Goal: Task Accomplishment & Management: Manage account settings

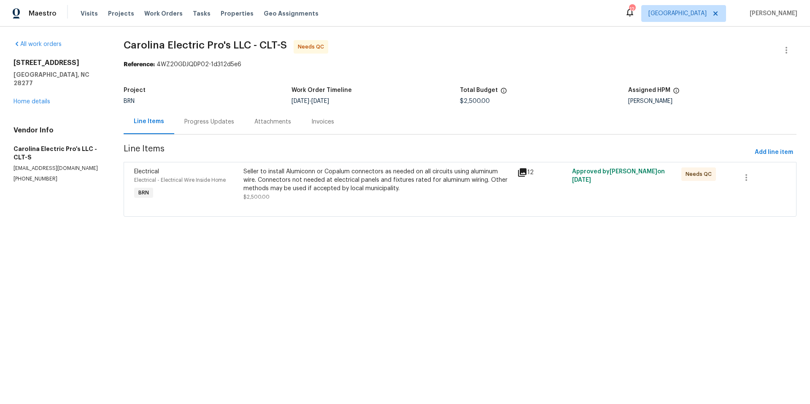
click at [213, 121] on div "Progress Updates" at bounding box center [209, 122] width 50 height 8
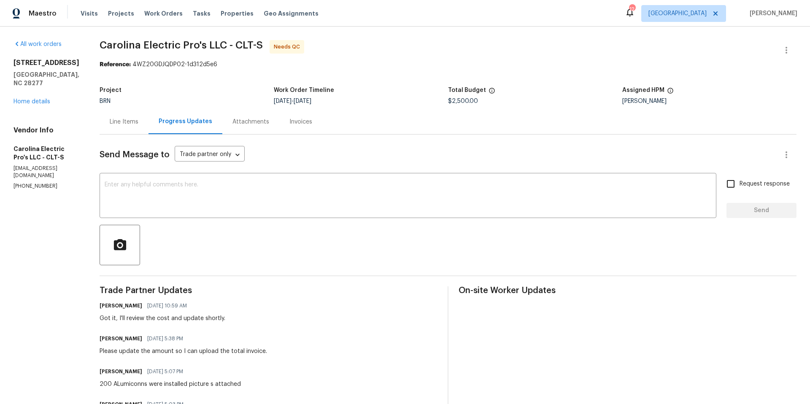
click at [138, 123] on div "Line Items" at bounding box center [124, 122] width 29 height 8
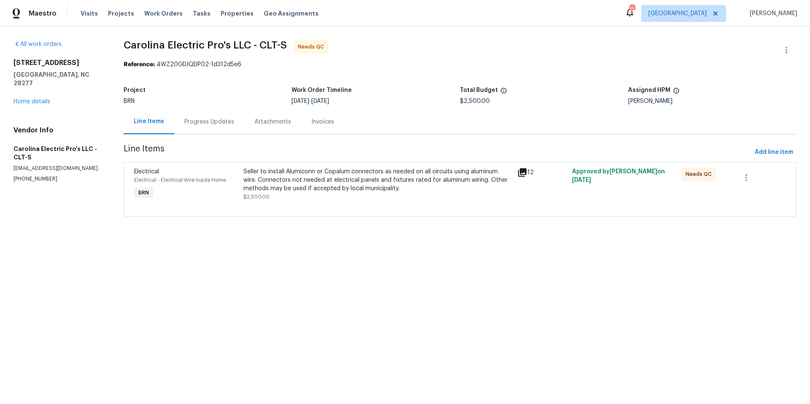
click at [520, 175] on icon at bounding box center [522, 172] width 8 height 8
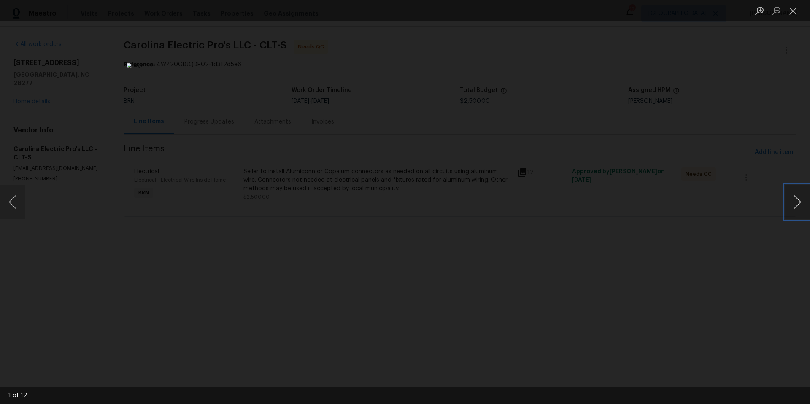
click at [793, 204] on button "Next image" at bounding box center [796, 202] width 25 height 34
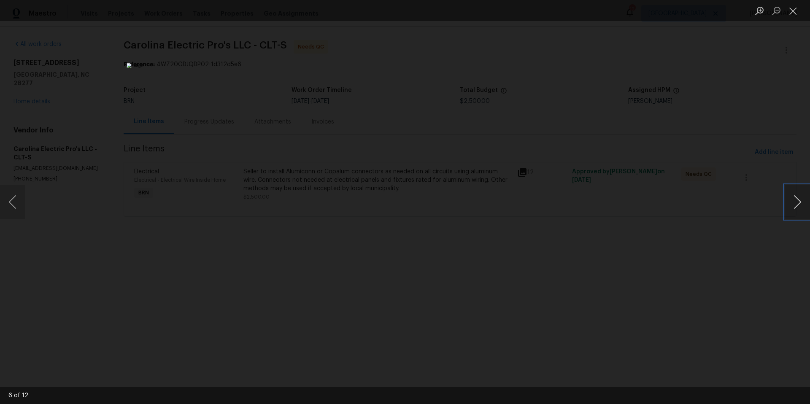
click at [793, 204] on button "Next image" at bounding box center [796, 202] width 25 height 34
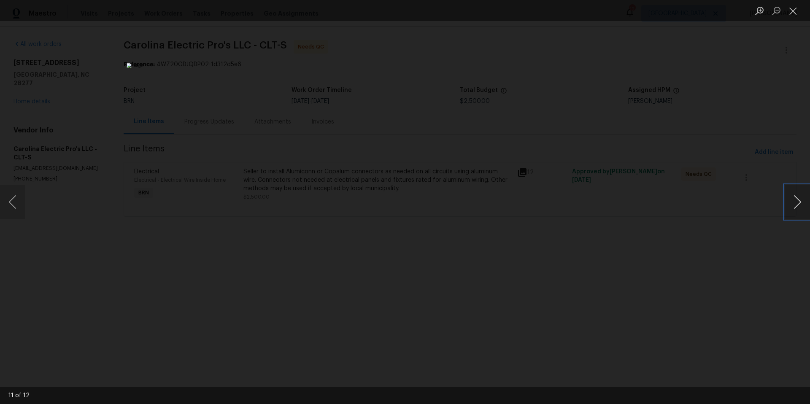
click at [793, 204] on button "Next image" at bounding box center [796, 202] width 25 height 34
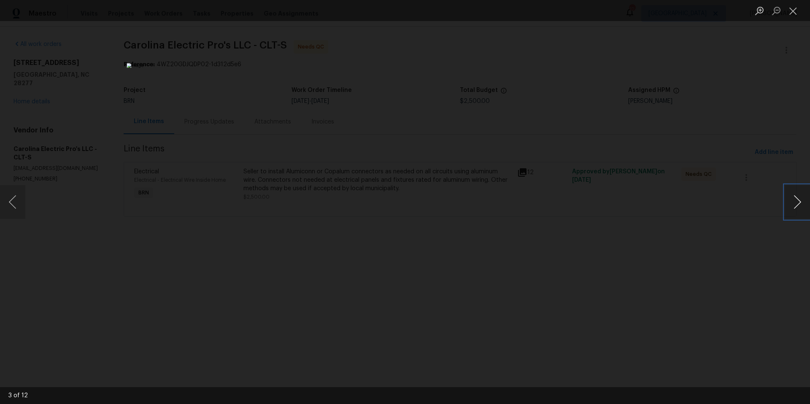
click at [793, 204] on button "Next image" at bounding box center [796, 202] width 25 height 34
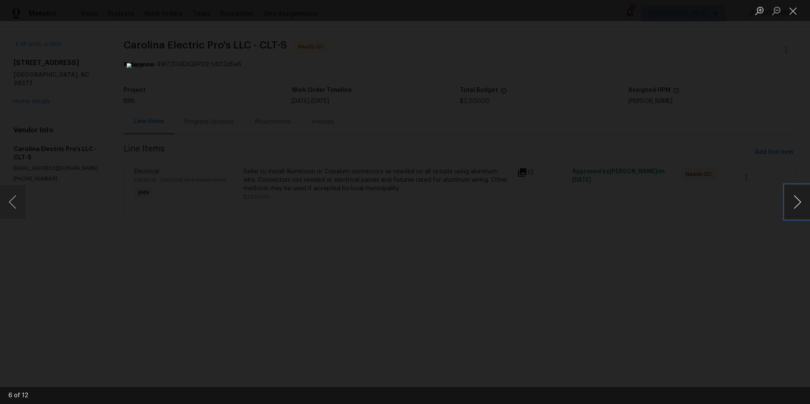
click at [793, 204] on button "Next image" at bounding box center [796, 202] width 25 height 34
click at [792, 8] on button "Close lightbox" at bounding box center [792, 10] width 17 height 15
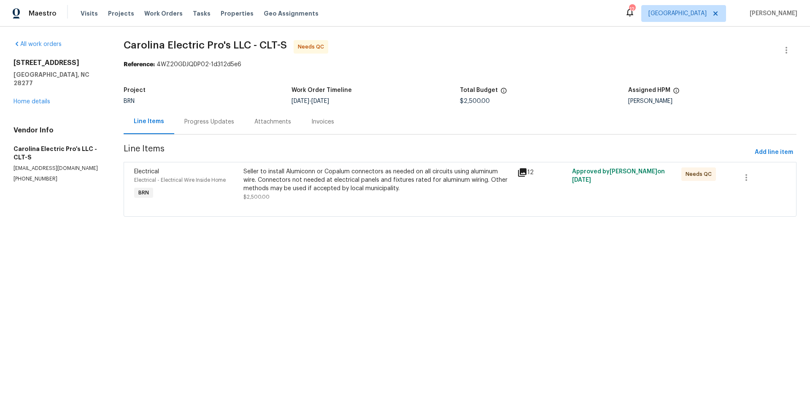
click at [285, 186] on div "Seller to install Alumiconn or Copalum connectors as needed on all circuits usi…" at bounding box center [377, 179] width 269 height 25
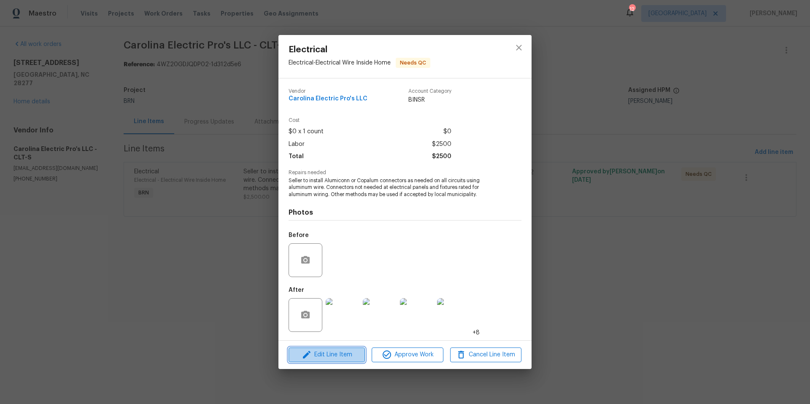
click at [329, 352] on span "Edit Line Item" at bounding box center [326, 355] width 71 height 11
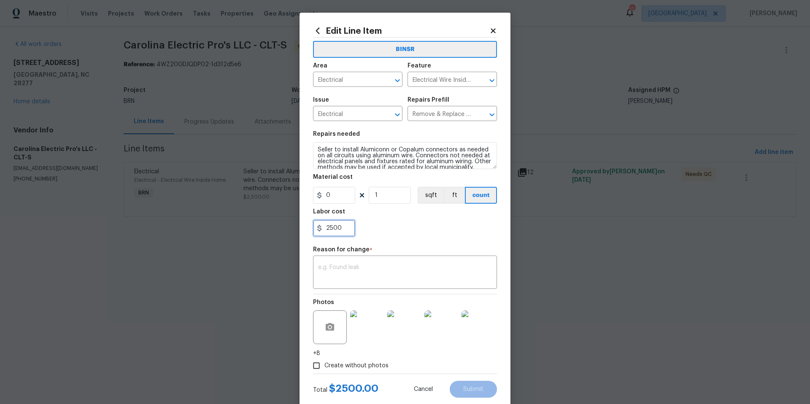
drag, startPoint x: 345, startPoint y: 226, endPoint x: 315, endPoint y: 226, distance: 30.4
click at [315, 226] on div "2500" at bounding box center [334, 228] width 42 height 17
type input "6184"
click at [349, 266] on textarea at bounding box center [405, 273] width 174 height 18
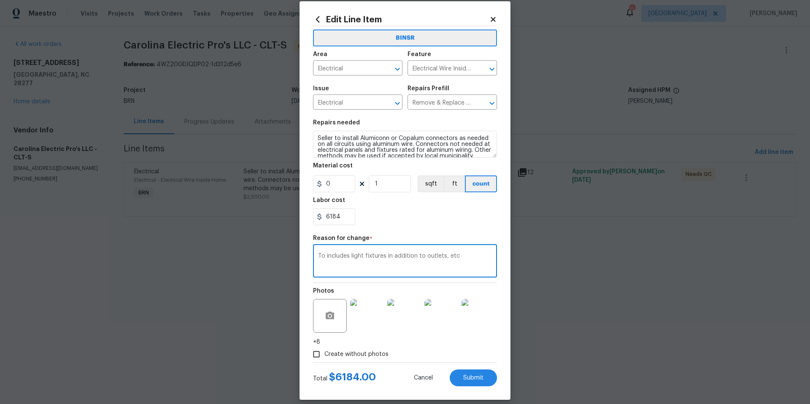
scroll to position [20, 0]
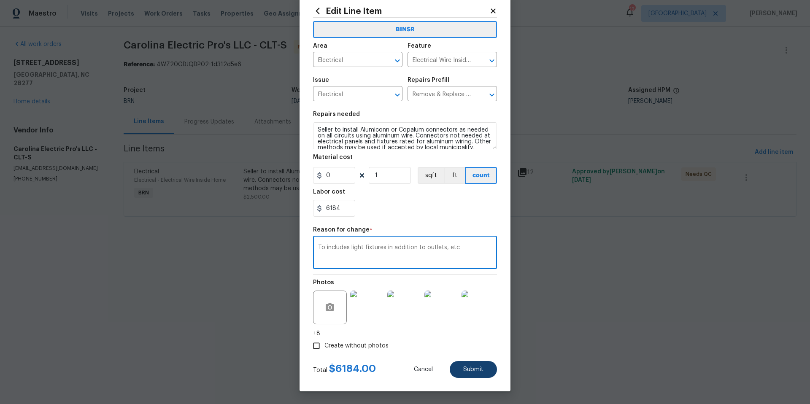
type textarea "To includes light fixtures in addition to outlets, etc"
click at [465, 368] on span "Submit" at bounding box center [473, 369] width 20 height 6
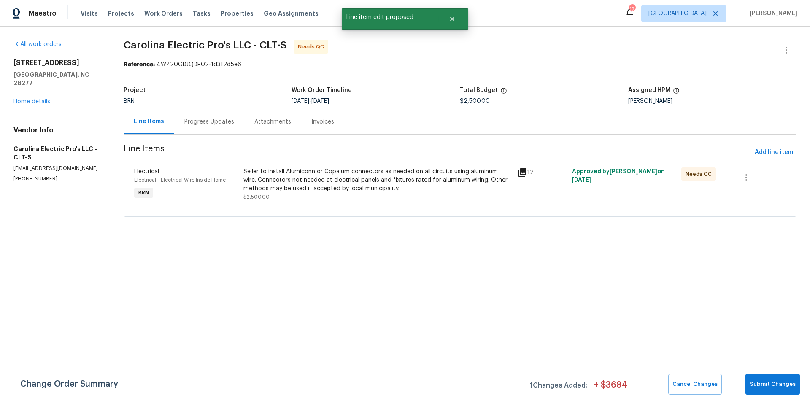
scroll to position [0, 0]
click at [771, 386] on span "Submit Changes" at bounding box center [772, 384] width 46 height 10
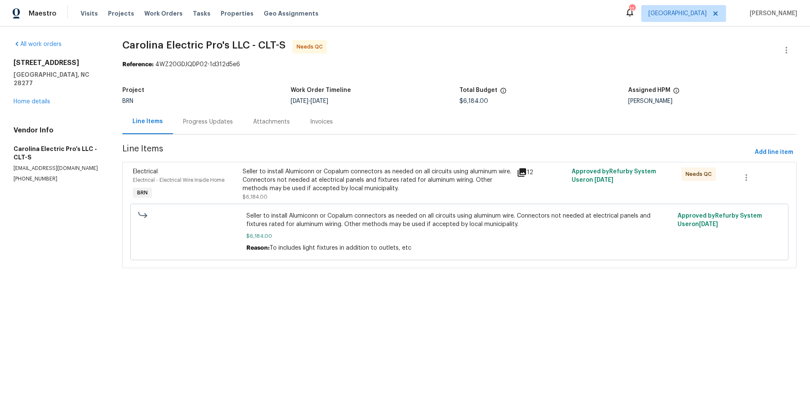
click at [209, 121] on div "Progress Updates" at bounding box center [208, 122] width 50 height 8
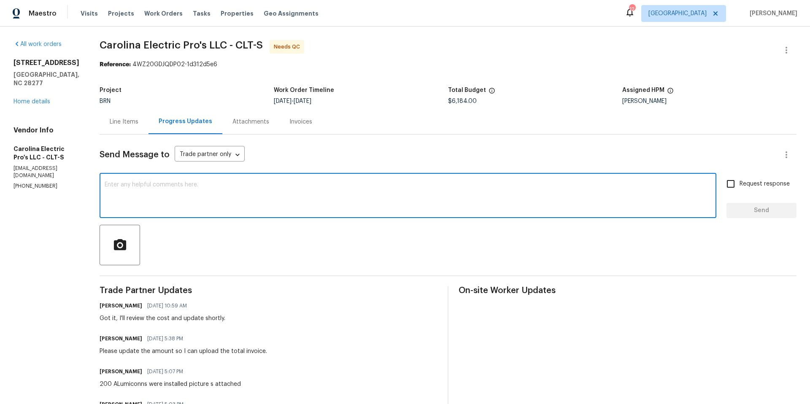
click at [210, 189] on textarea at bounding box center [408, 197] width 606 height 30
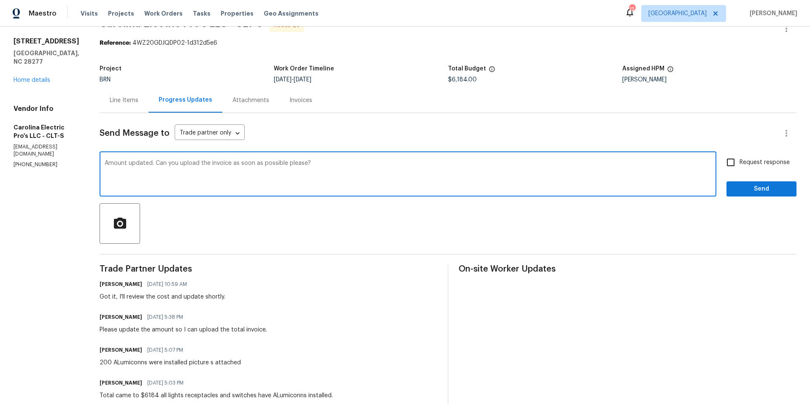
scroll to position [19, 0]
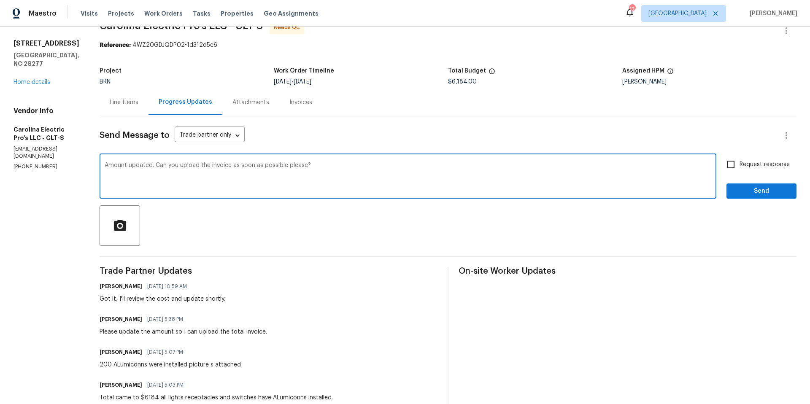
type textarea "Amount updated. Can you upload the invoice as soon as possible please?"
click at [726, 165] on input "Request response" at bounding box center [730, 165] width 18 height 18
checkbox input "true"
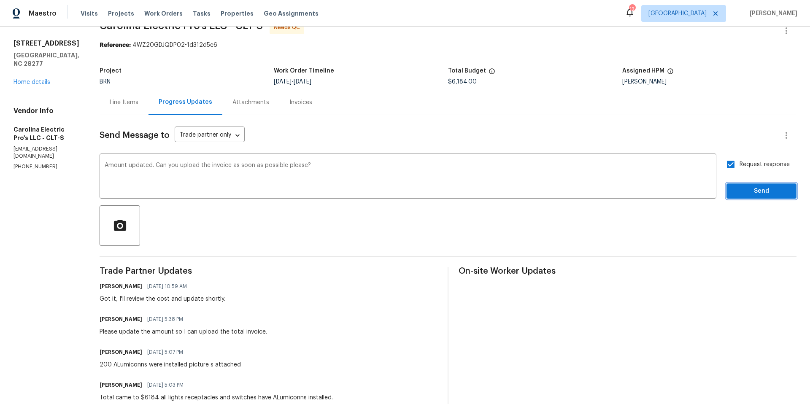
click at [752, 192] on span "Send" at bounding box center [761, 191] width 57 height 11
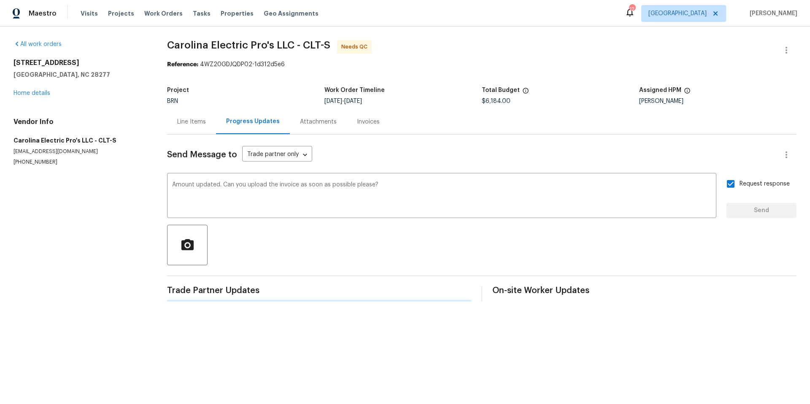
scroll to position [0, 0]
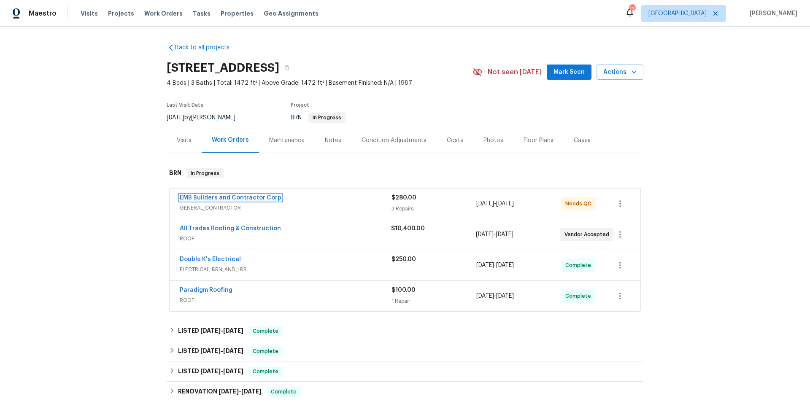
click at [262, 195] on link "EMB Builders and Contractor Corp" at bounding box center [231, 198] width 102 height 6
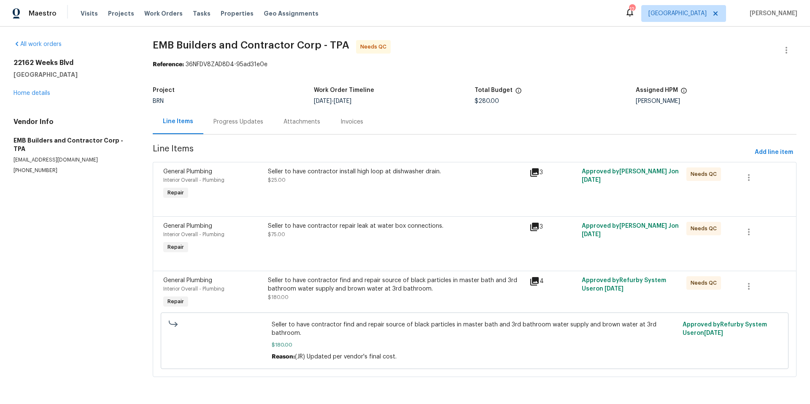
click at [533, 226] on icon at bounding box center [534, 227] width 8 height 8
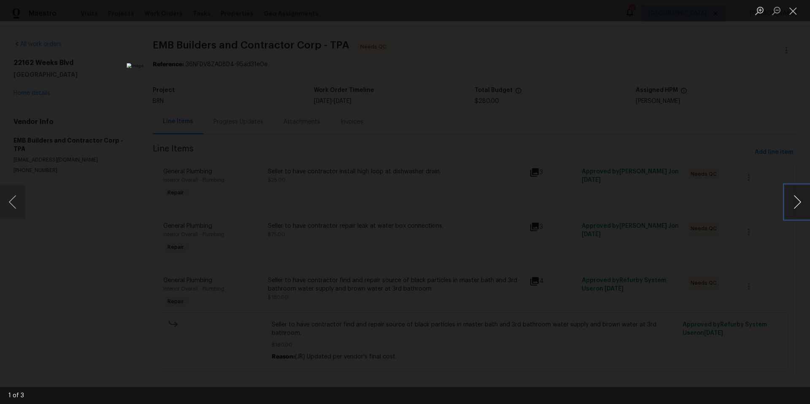
click at [802, 205] on button "Next image" at bounding box center [796, 202] width 25 height 34
click at [797, 14] on button "Close lightbox" at bounding box center [792, 10] width 17 height 15
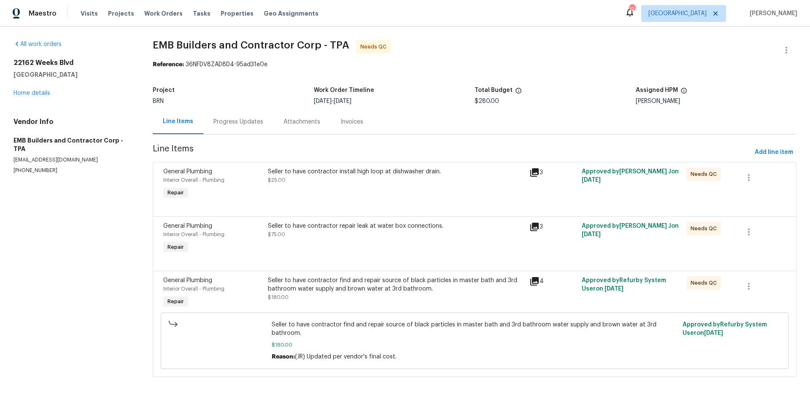
click at [248, 121] on div "Progress Updates" at bounding box center [238, 122] width 50 height 8
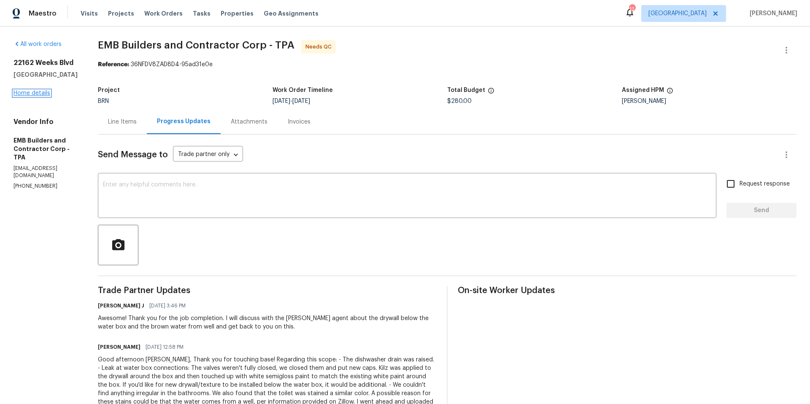
click at [44, 96] on link "Home details" at bounding box center [31, 93] width 37 height 6
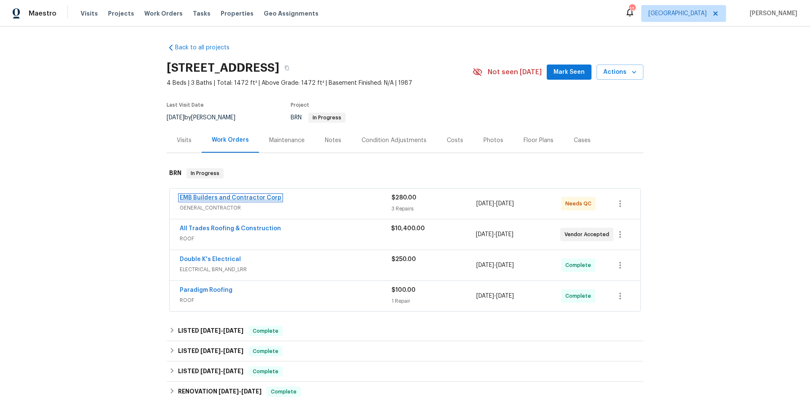
click at [241, 197] on link "EMB Builders and Contractor Corp" at bounding box center [231, 198] width 102 height 6
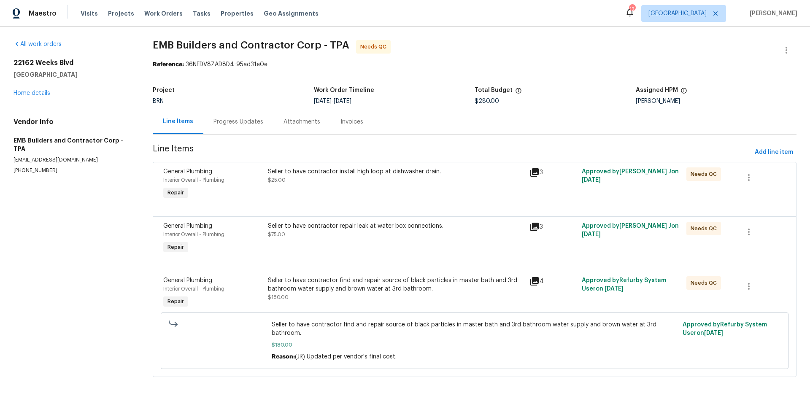
click at [532, 284] on icon at bounding box center [534, 281] width 10 height 10
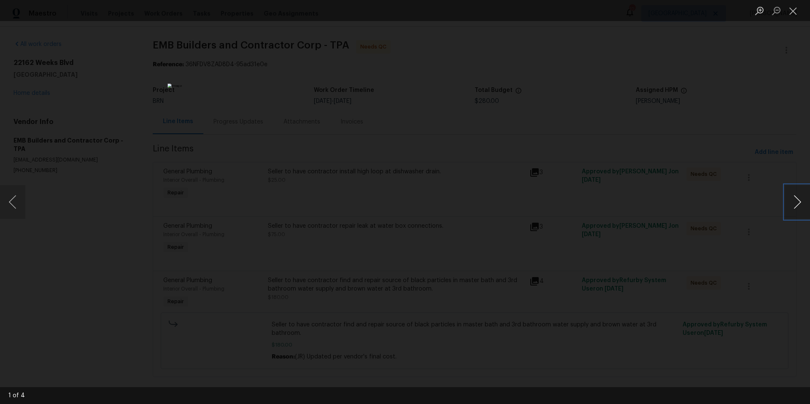
click at [794, 198] on button "Next image" at bounding box center [796, 202] width 25 height 34
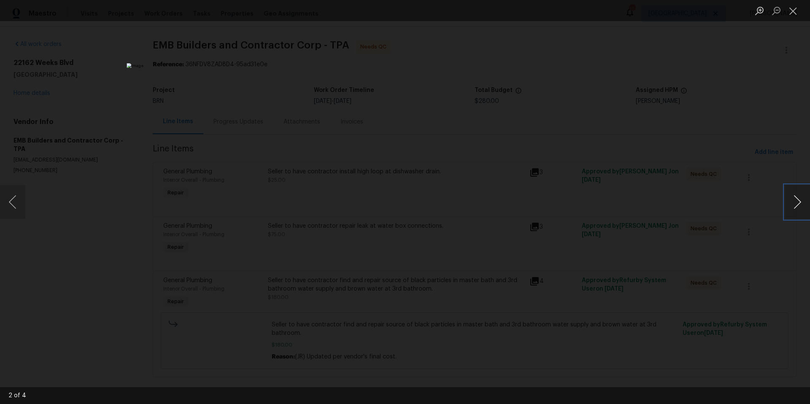
click at [794, 198] on button "Next image" at bounding box center [796, 202] width 25 height 34
click at [792, 11] on button "Close lightbox" at bounding box center [792, 10] width 17 height 15
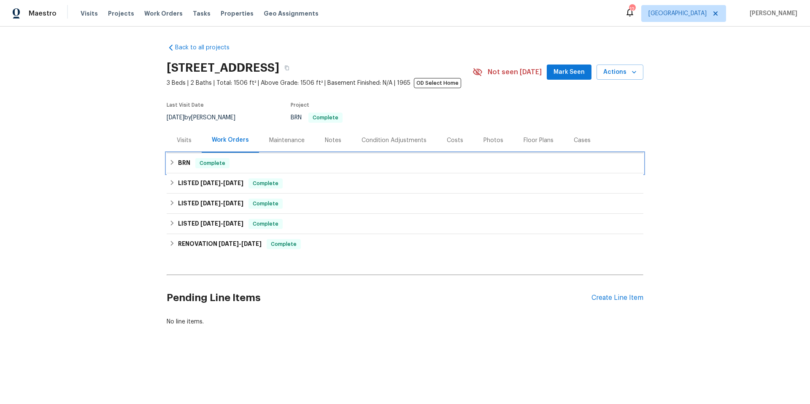
click at [322, 160] on div "BRN Complete" at bounding box center [404, 163] width 471 height 10
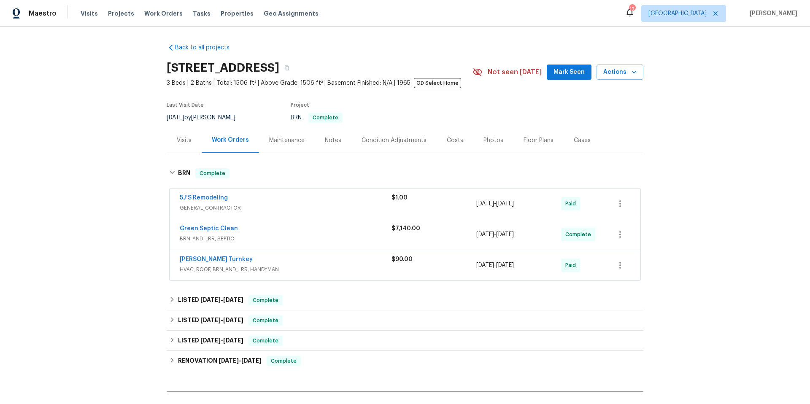
click at [324, 264] on div "Davis Turnkey" at bounding box center [286, 260] width 212 height 10
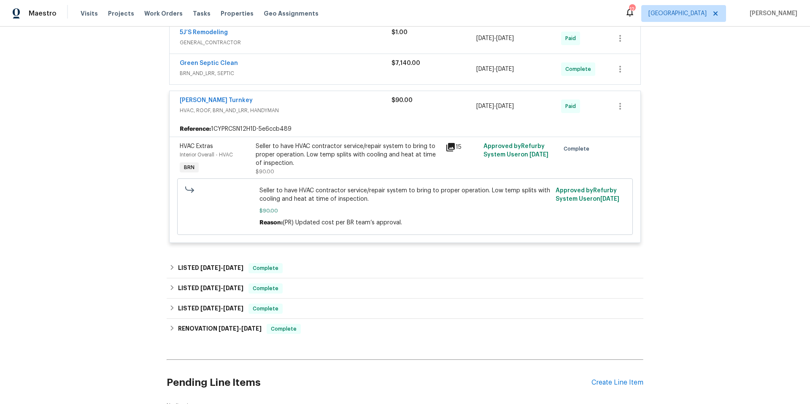
scroll to position [167, 0]
click at [202, 97] on link "Davis Turnkey" at bounding box center [216, 99] width 73 height 6
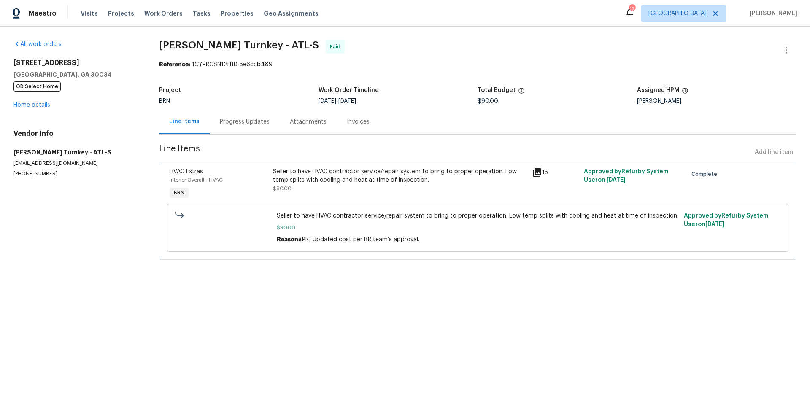
click at [252, 124] on div "Progress Updates" at bounding box center [245, 122] width 50 height 8
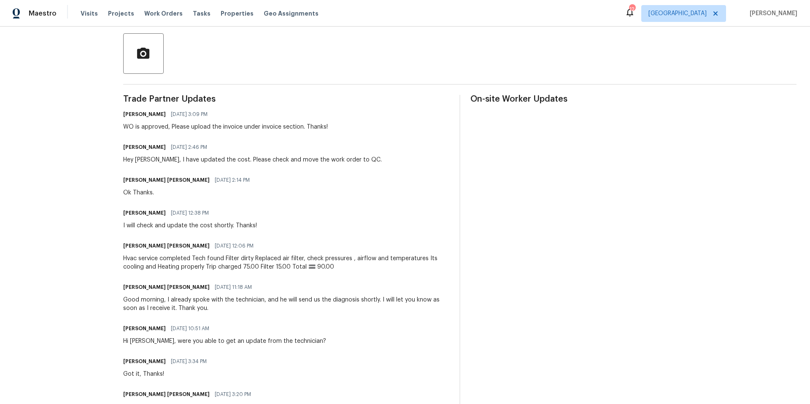
scroll to position [202, 0]
